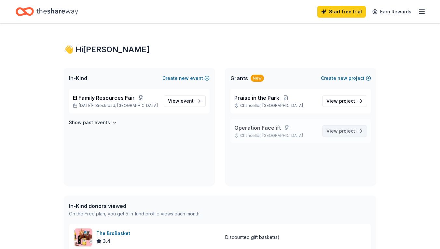
click at [338, 129] on span "View project" at bounding box center [341, 131] width 29 height 8
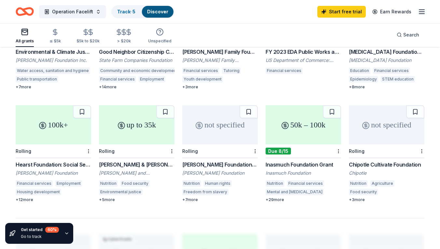
scroll to position [350, 0]
click at [137, 116] on div "up to 35k" at bounding box center [137, 124] width 76 height 39
click at [288, 130] on div "50k – 100k" at bounding box center [304, 124] width 76 height 39
click at [222, 122] on div "not specified" at bounding box center [220, 124] width 76 height 39
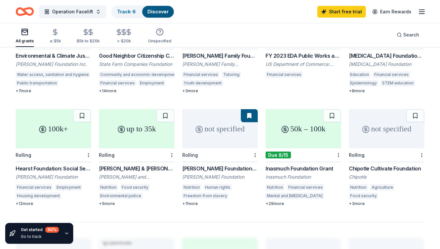
scroll to position [321, 0]
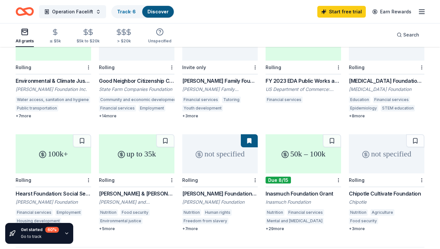
click at [386, 141] on div "not specified" at bounding box center [387, 153] width 76 height 39
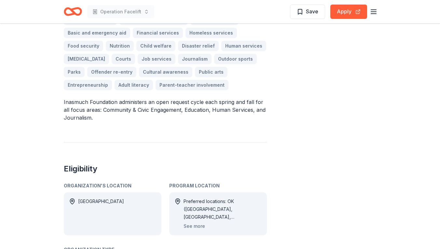
scroll to position [200, 0]
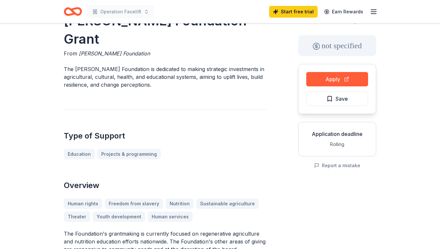
scroll to position [21, 0]
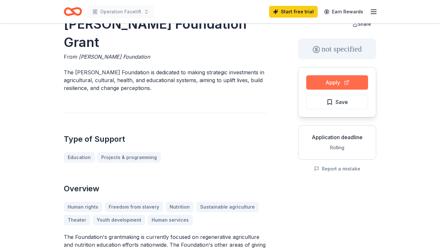
click at [333, 81] on button "Apply" at bounding box center [338, 82] width 62 height 14
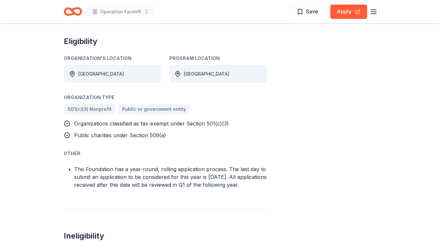
scroll to position [284, 0]
click at [311, 12] on span "Save" at bounding box center [312, 11] width 12 height 8
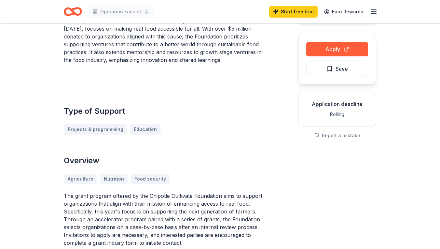
scroll to position [54, 0]
click at [327, 67] on span "Save" at bounding box center [337, 69] width 21 height 8
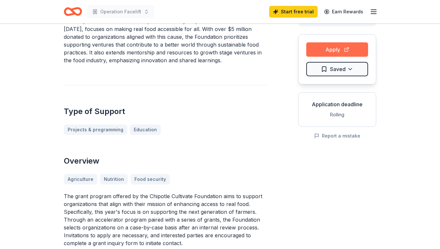
click at [332, 48] on button "Apply" at bounding box center [338, 49] width 62 height 14
